Goal: Check status

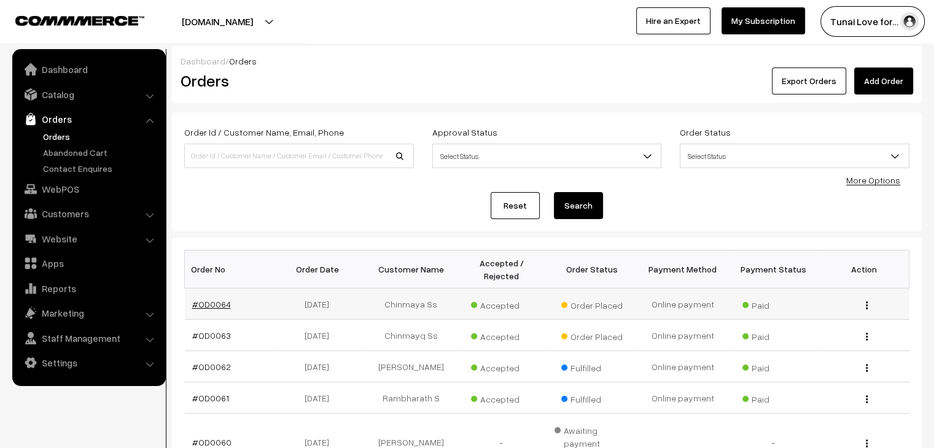
click at [226, 299] on link "#OD0064" at bounding box center [211, 304] width 39 height 10
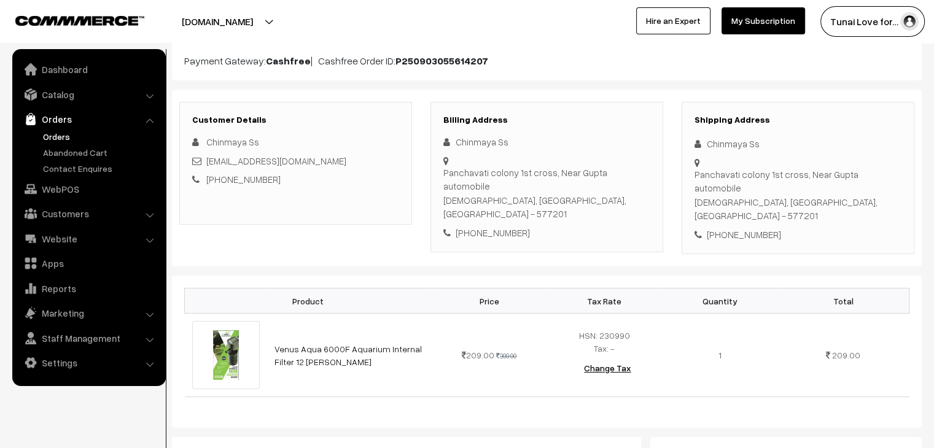
scroll to position [123, 0]
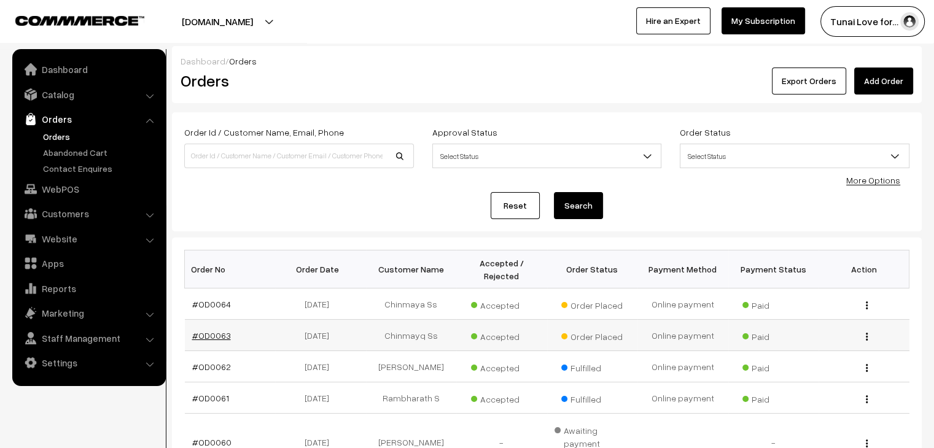
click at [223, 330] on link "#OD0063" at bounding box center [211, 335] width 39 height 10
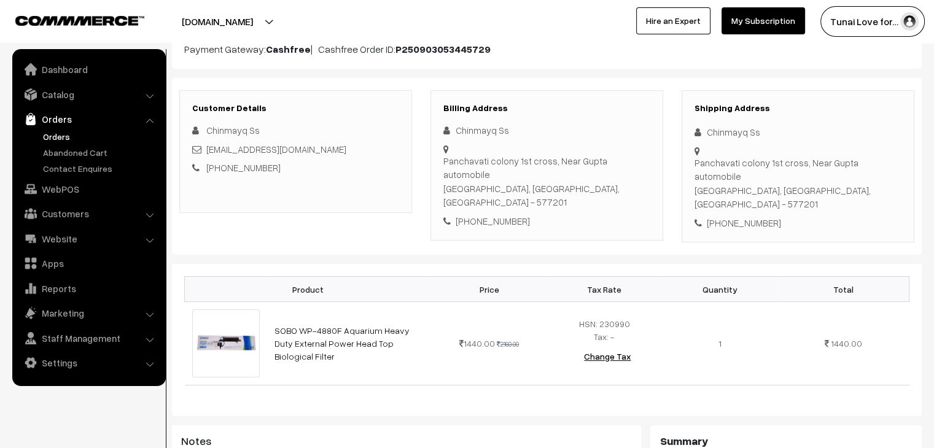
scroll to position [172, 0]
